Goal: Information Seeking & Learning: Check status

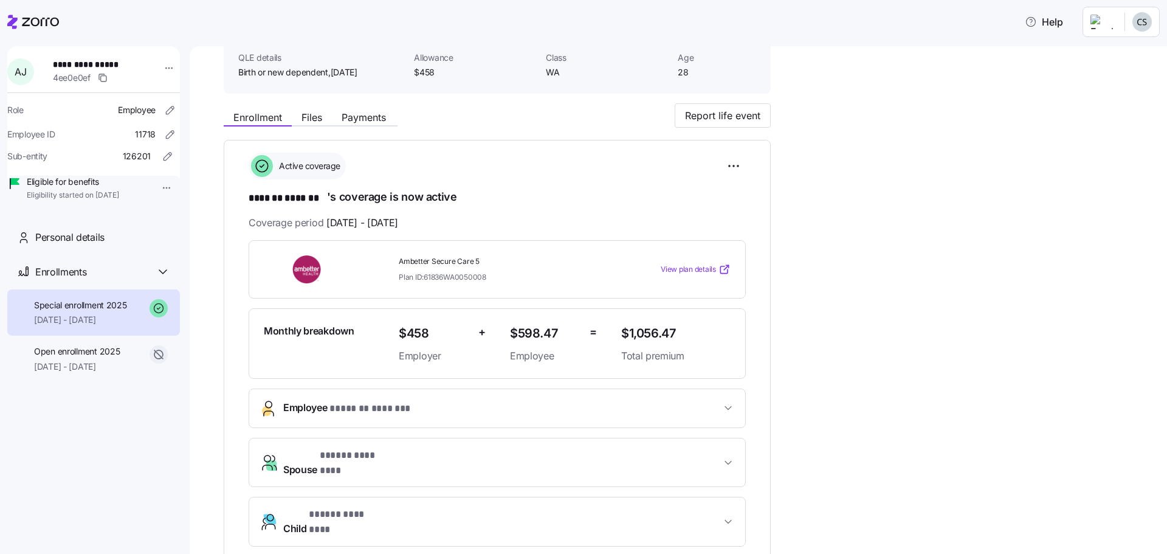
scroll to position [18, 0]
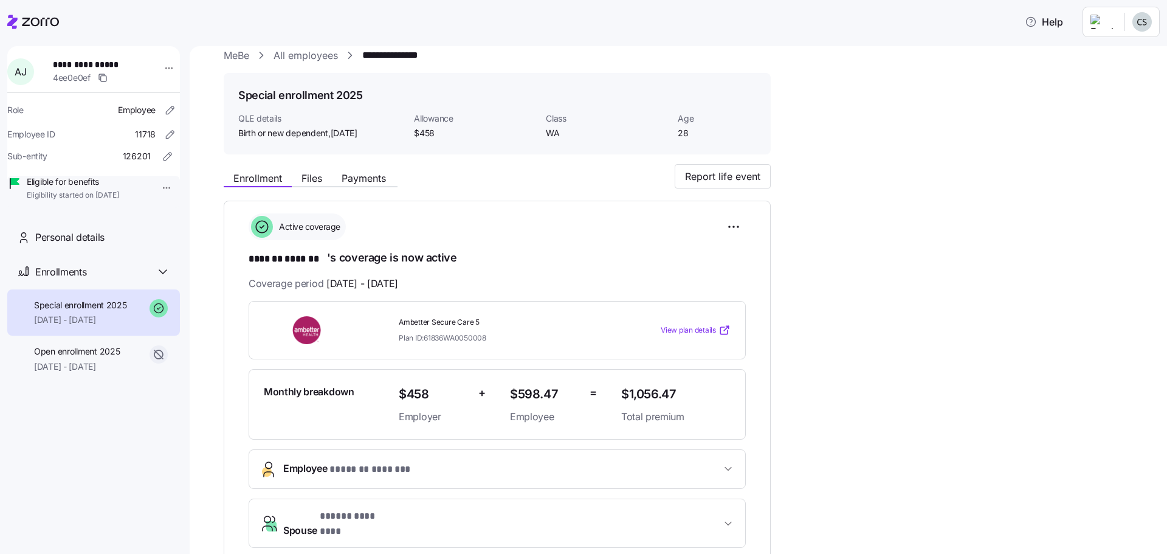
click at [295, 60] on link "All employees" at bounding box center [306, 55] width 64 height 15
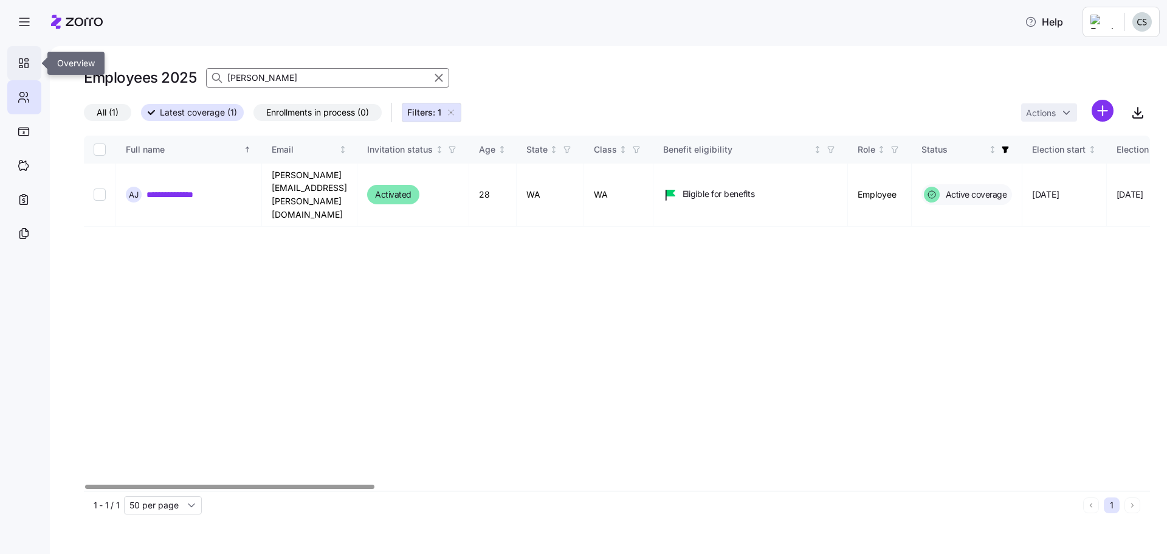
click at [25, 64] on icon at bounding box center [27, 65] width 4 height 4
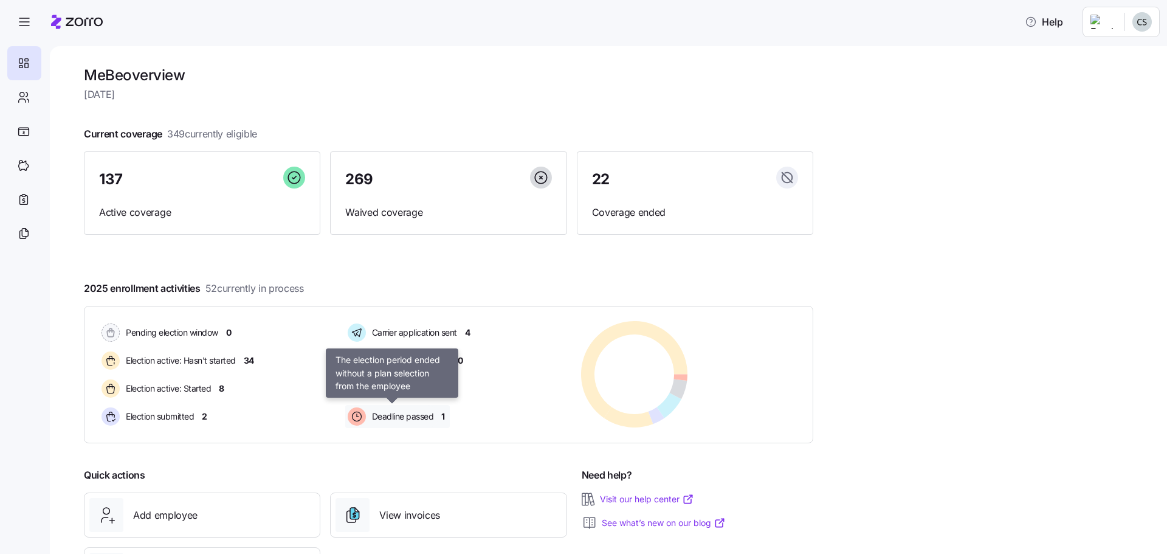
click at [426, 422] on span "Deadline passed" at bounding box center [401, 416] width 66 height 12
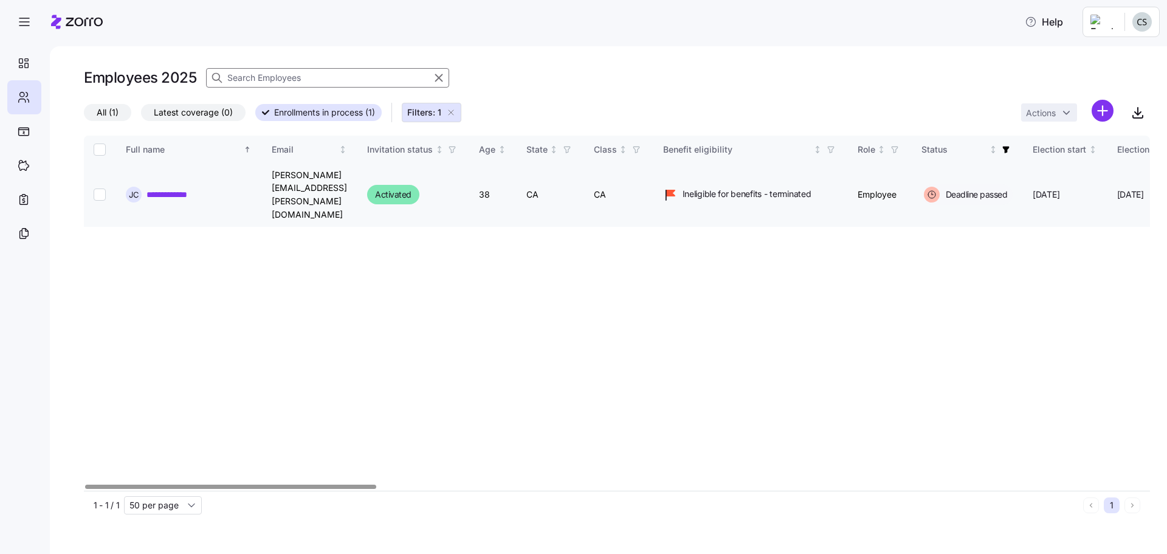
click at [179, 187] on td "**********" at bounding box center [189, 195] width 146 height 63
click at [180, 188] on link "**********" at bounding box center [177, 194] width 63 height 12
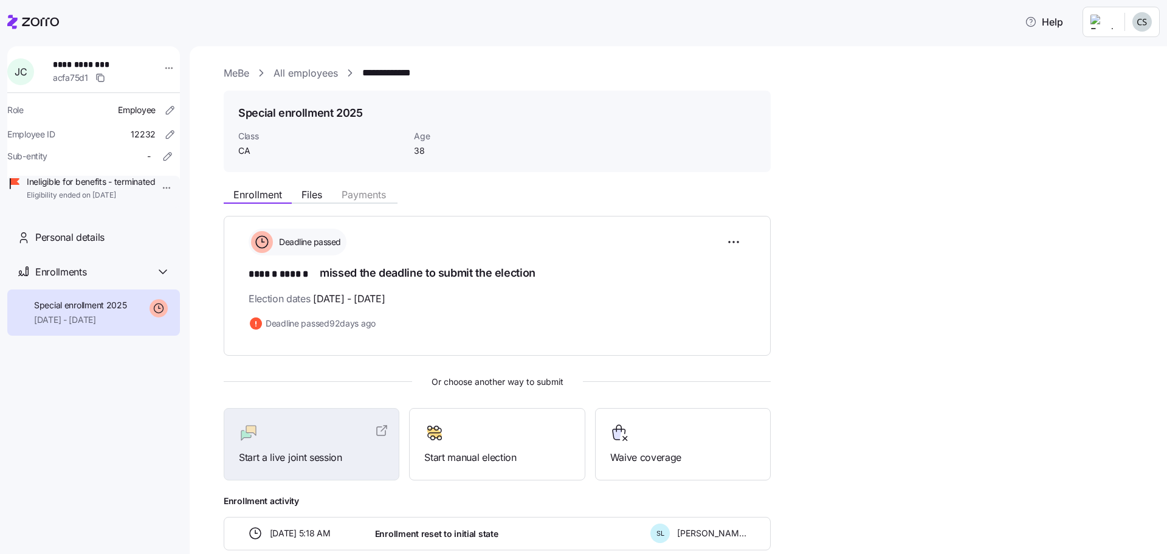
click at [288, 75] on link "All employees" at bounding box center [306, 73] width 64 height 15
click at [312, 75] on link "All employees" at bounding box center [306, 73] width 64 height 15
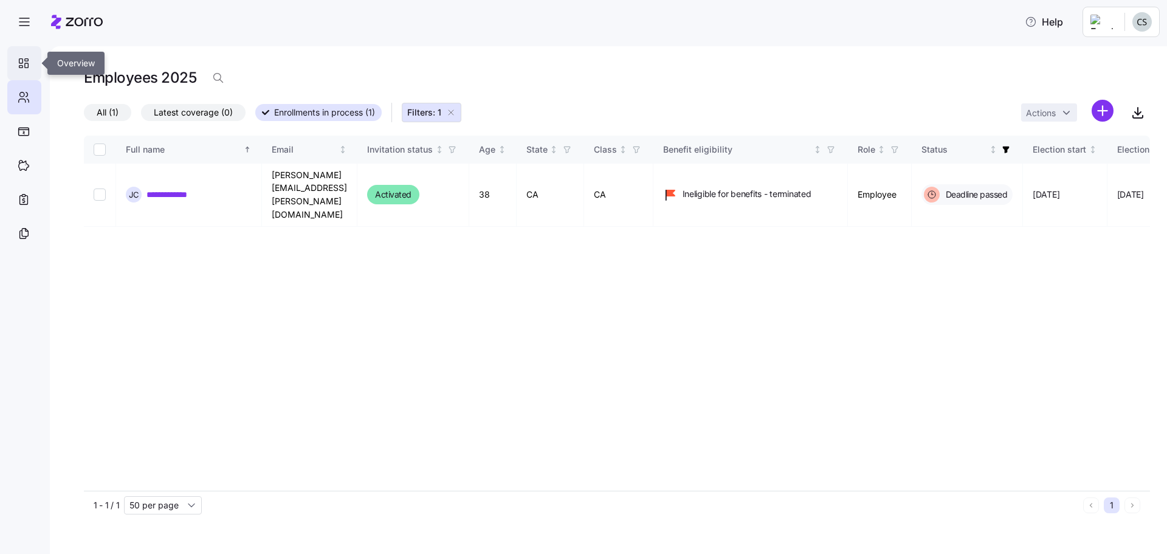
click at [16, 63] on div at bounding box center [24, 63] width 34 height 34
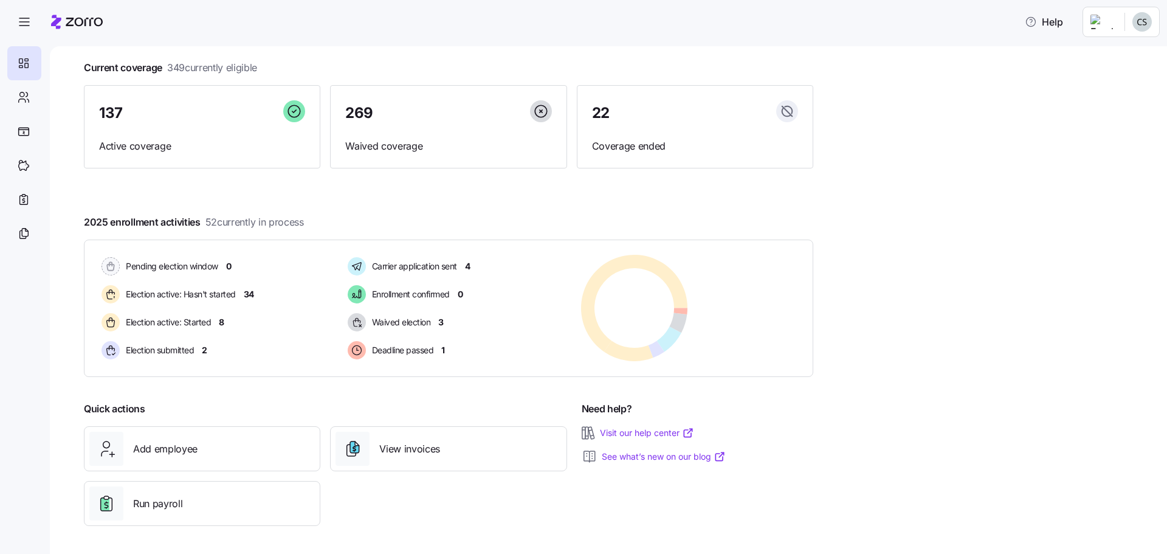
scroll to position [67, 0]
click at [395, 329] on div "Waived election" at bounding box center [390, 320] width 91 height 23
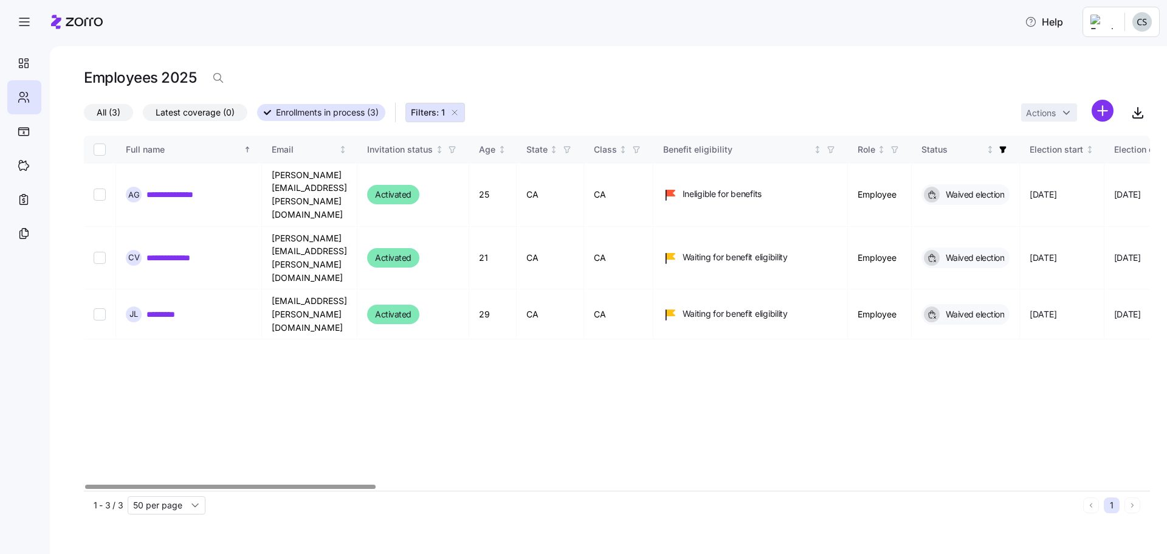
click at [179, 491] on div at bounding box center [617, 486] width 1066 height 7
click at [634, 83] on div "Employees 2025" at bounding box center [617, 78] width 1066 height 24
click at [15, 66] on div at bounding box center [24, 63] width 34 height 34
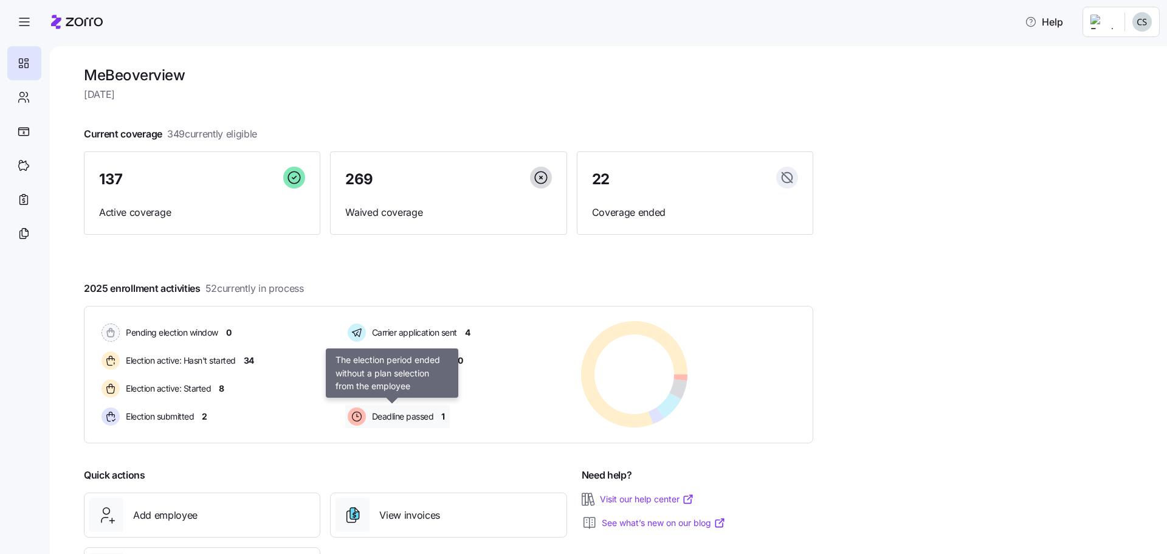
click at [415, 418] on span "Deadline passed" at bounding box center [401, 416] width 66 height 12
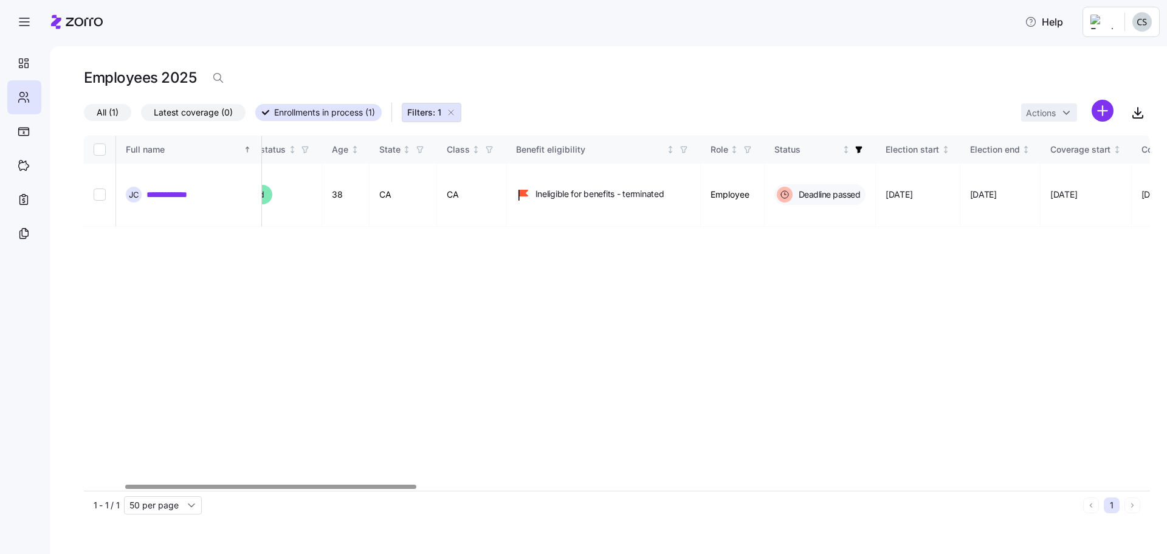
scroll to position [0, 100]
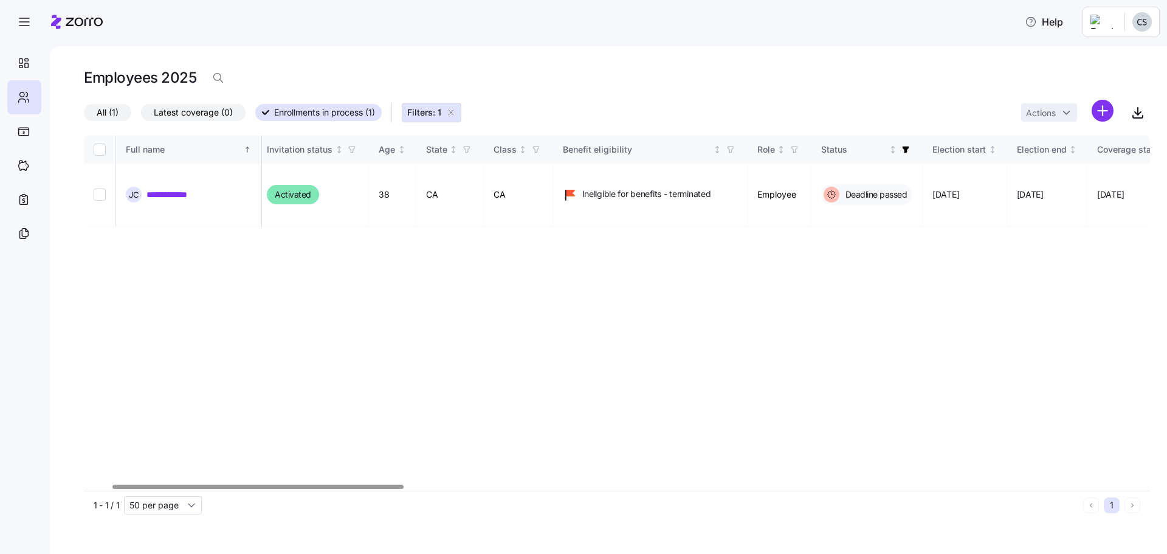
click at [258, 491] on div at bounding box center [617, 486] width 1066 height 7
click at [30, 63] on div at bounding box center [24, 63] width 34 height 34
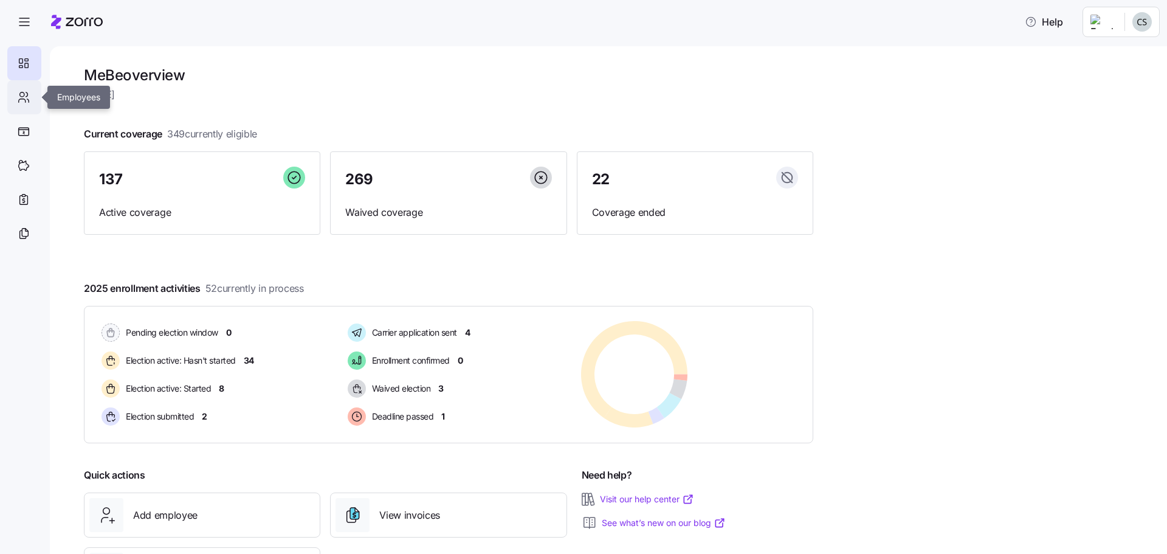
click at [26, 98] on icon at bounding box center [23, 97] width 13 height 15
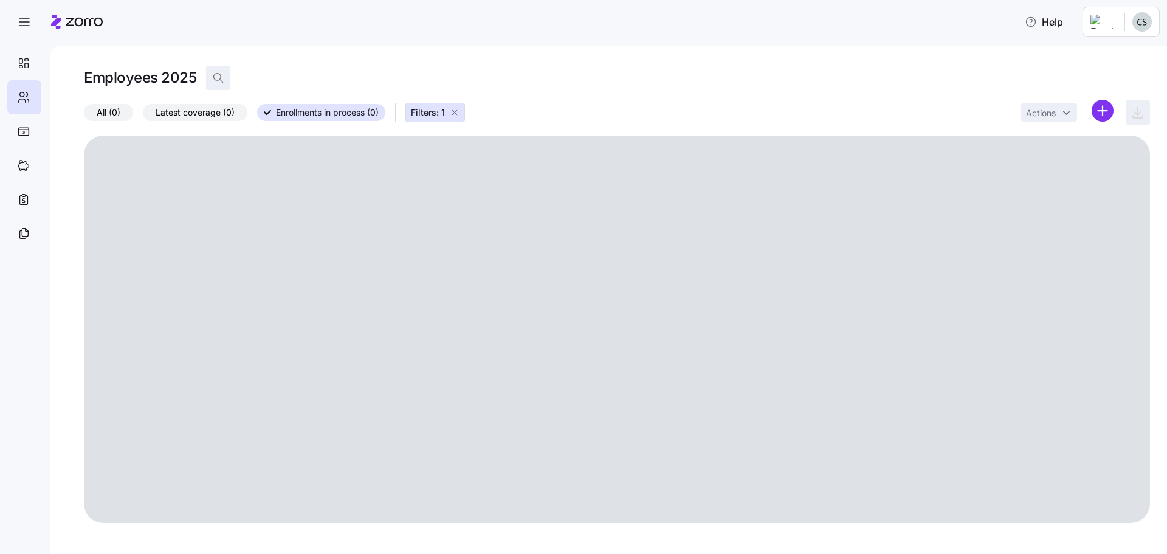
click at [221, 78] on icon "button" at bounding box center [218, 78] width 12 height 12
click at [421, 82] on div at bounding box center [432, 78] width 28 height 15
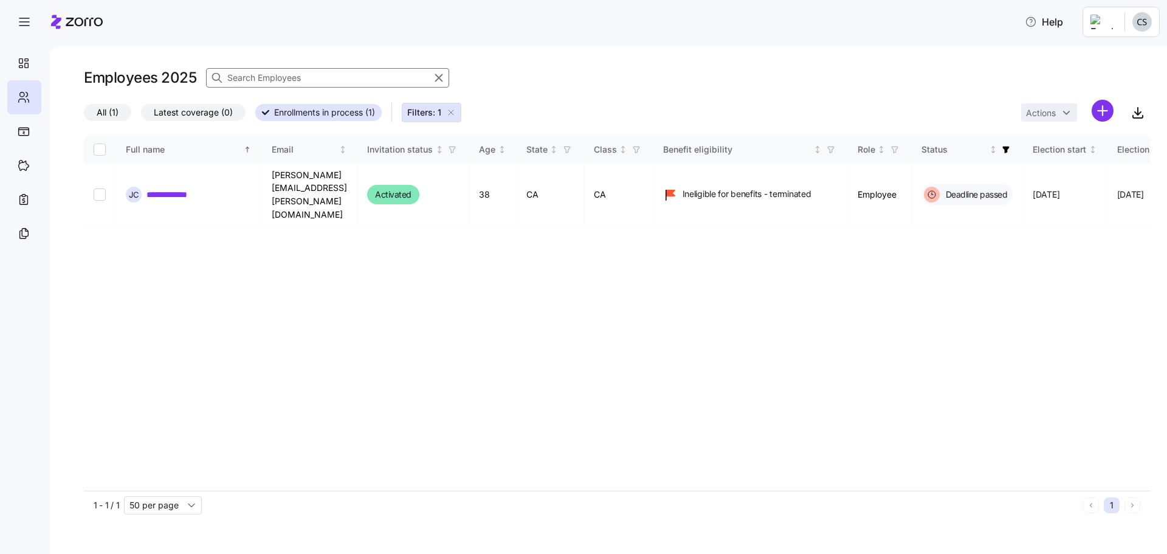
click at [277, 85] on input at bounding box center [327, 77] width 243 height 19
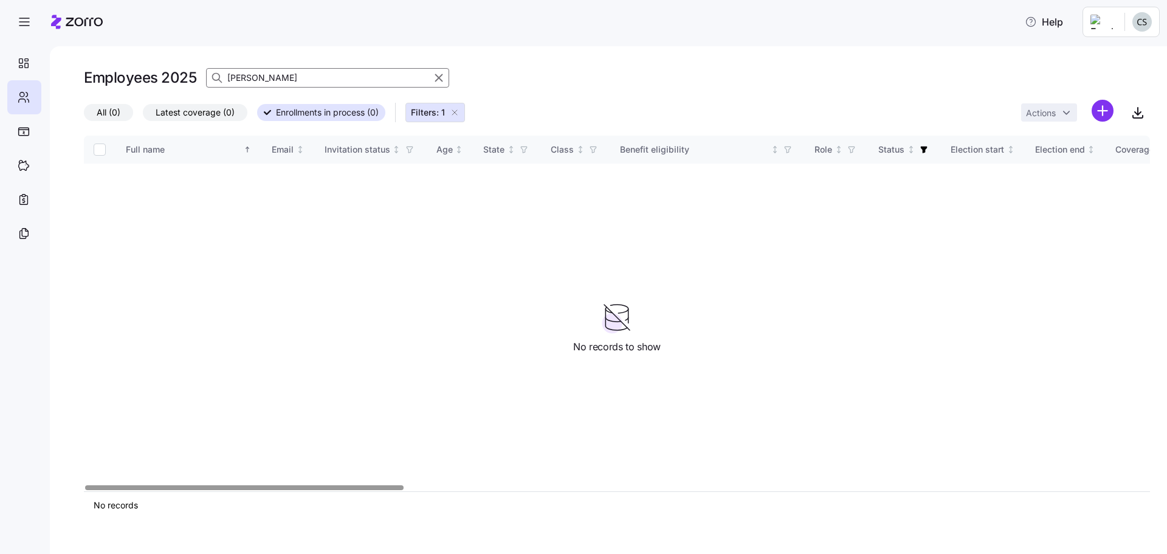
type input "[PERSON_NAME]"
click at [354, 82] on input "[PERSON_NAME]" at bounding box center [327, 77] width 243 height 19
click at [435, 82] on icon "button" at bounding box center [438, 78] width 13 height 15
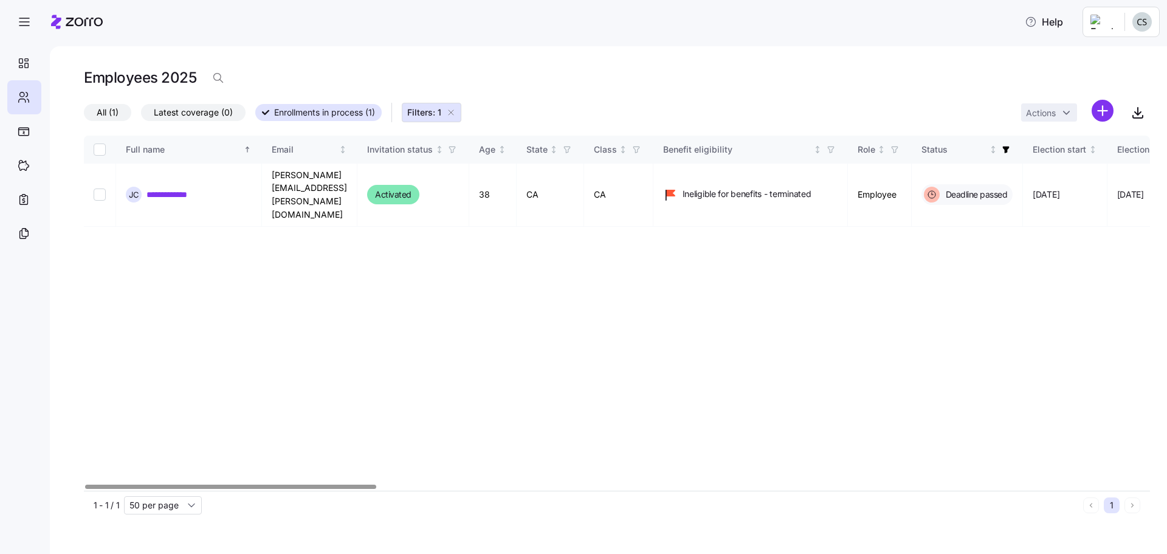
click at [456, 111] on icon "button" at bounding box center [451, 113] width 10 height 10
